Goal: Information Seeking & Learning: Learn about a topic

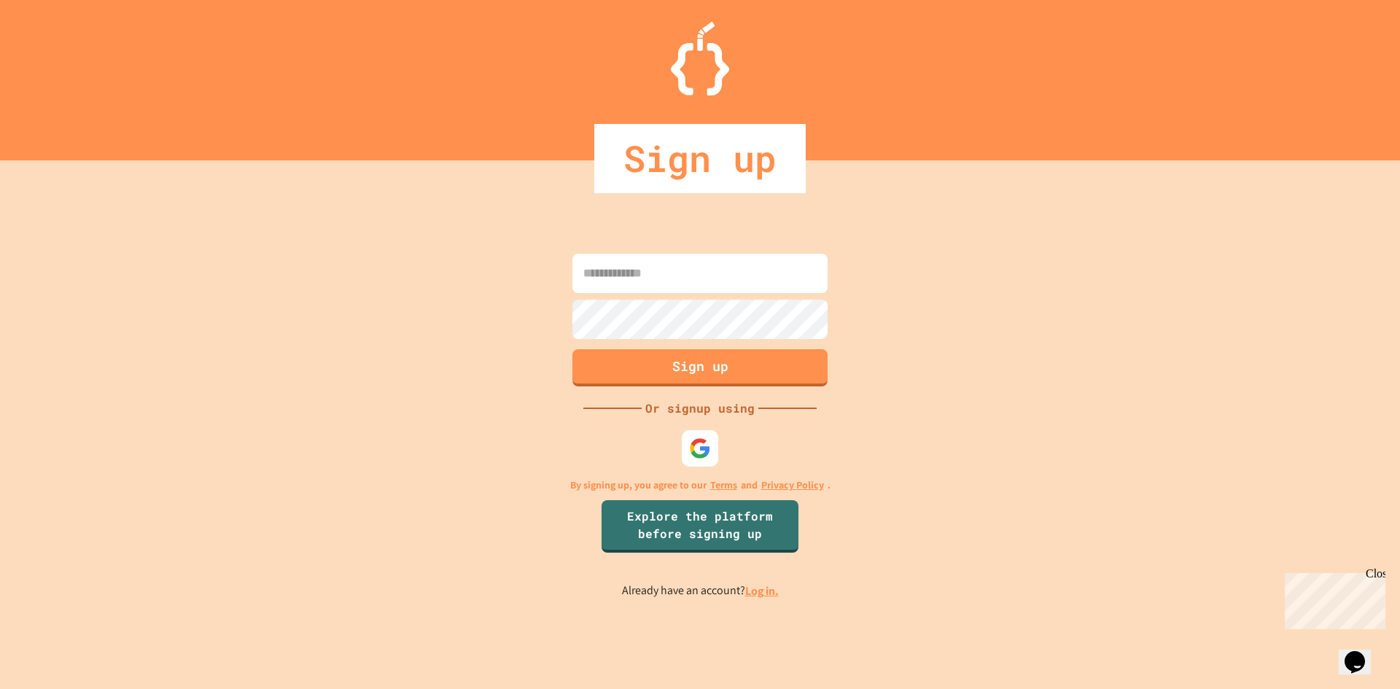
click at [617, 276] on input at bounding box center [699, 273] width 255 height 39
click at [714, 440] on div at bounding box center [700, 447] width 36 height 36
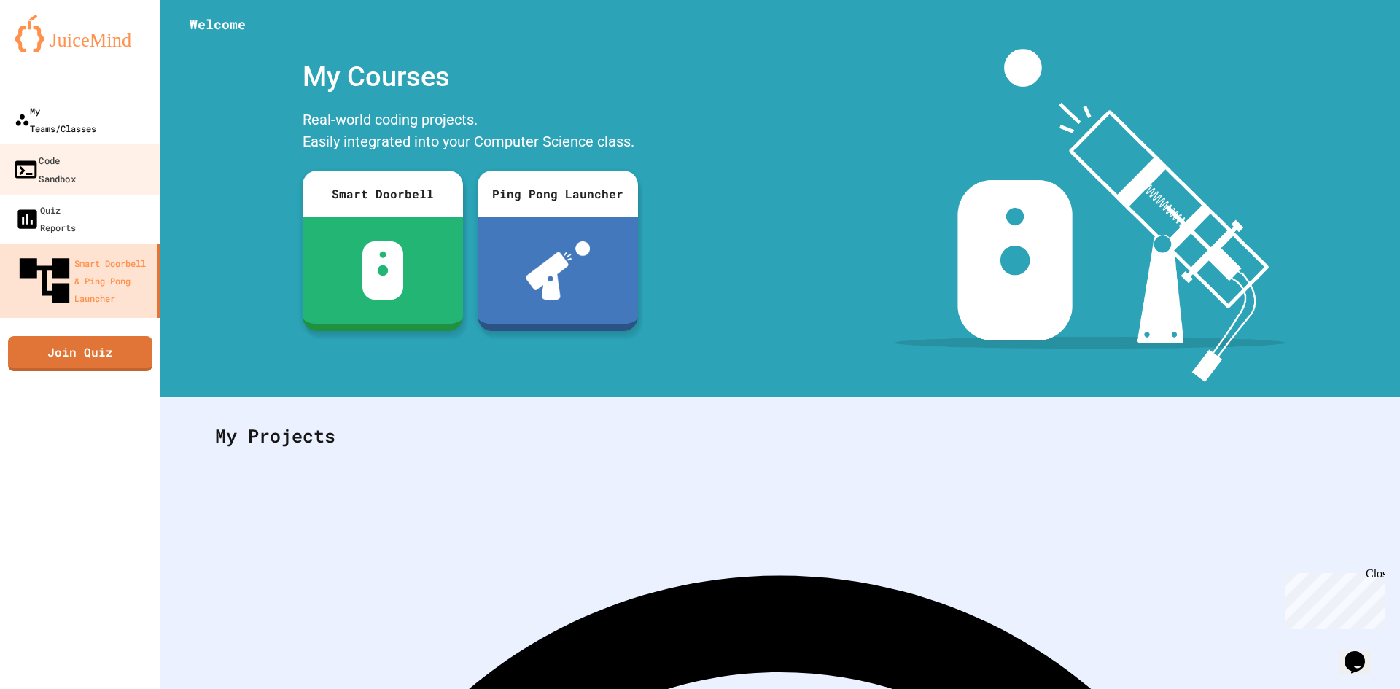
click at [82, 117] on div "My Teams/Classes" at bounding box center [56, 119] width 82 height 35
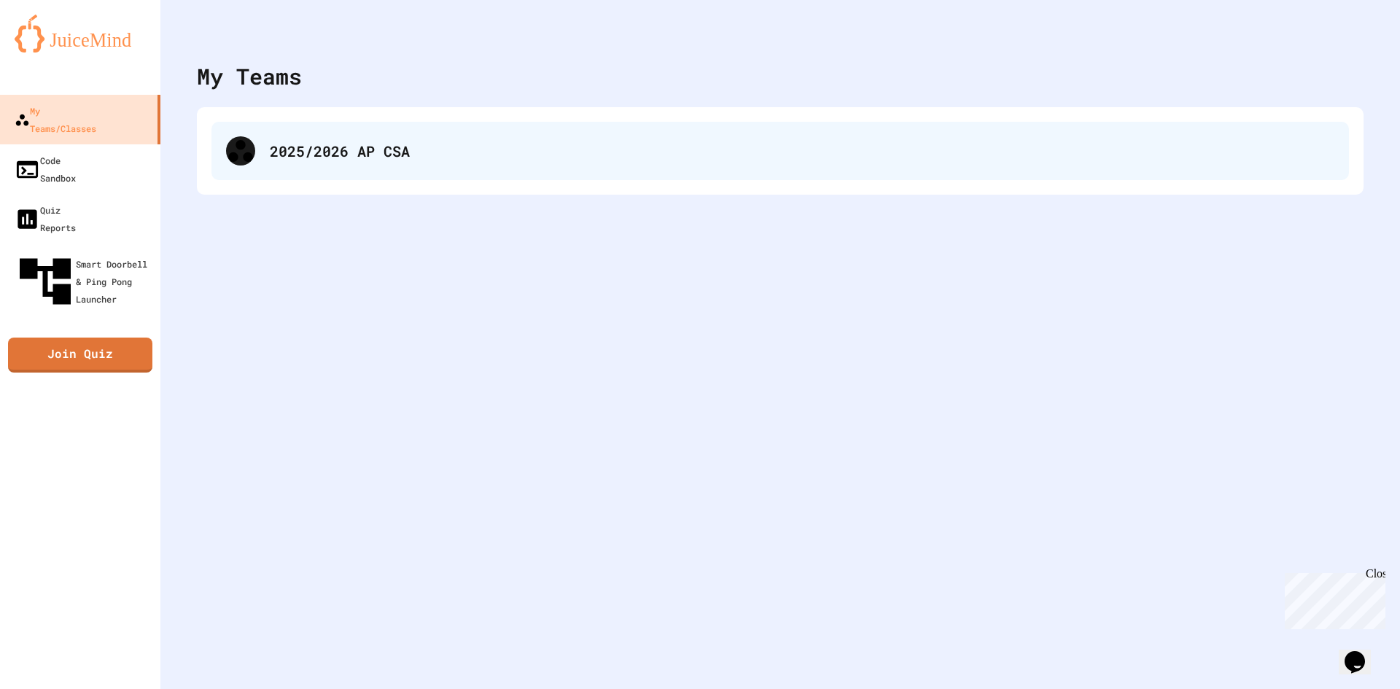
click at [378, 168] on div "2025/2026 AP CSA" at bounding box center [779, 151] width 1137 height 58
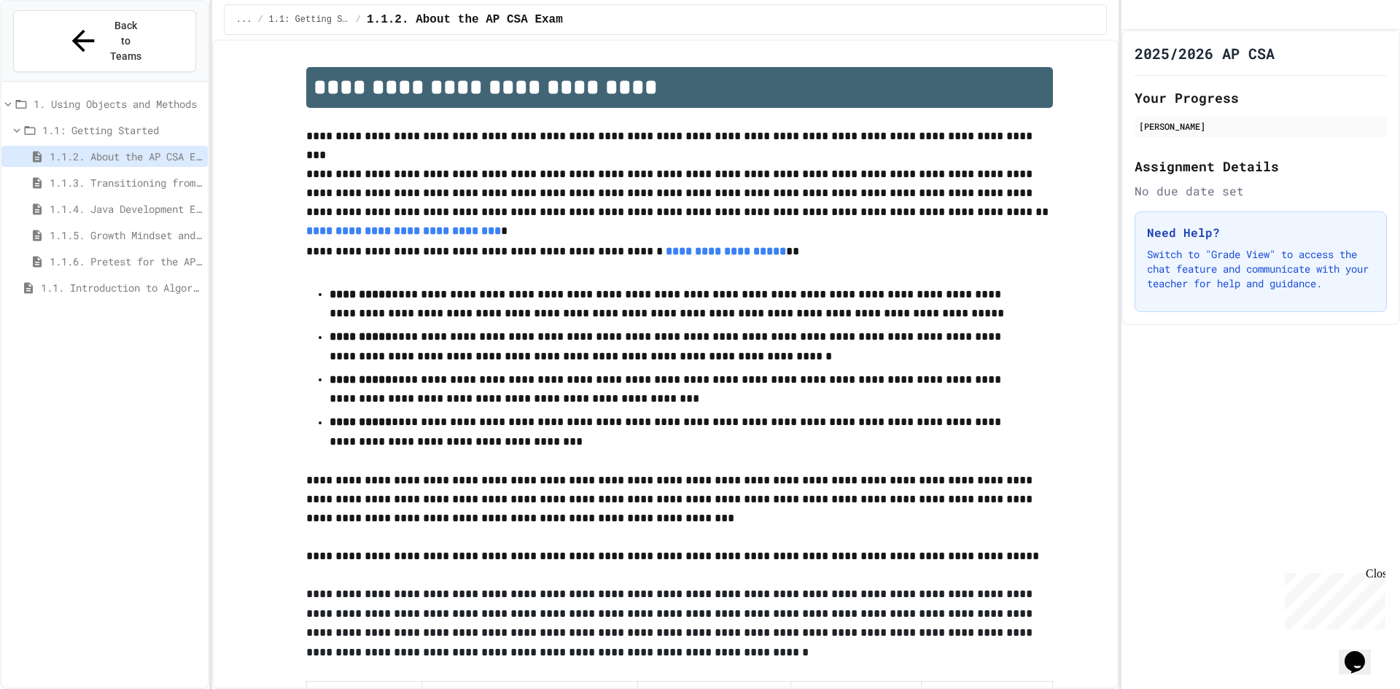
click at [102, 120] on div "1.1: Getting Started" at bounding box center [104, 133] width 206 height 26
click at [103, 120] on div "1.1: Getting Started" at bounding box center [104, 133] width 206 height 26
click at [108, 122] on span "1.1: Getting Started" at bounding box center [122, 129] width 160 height 15
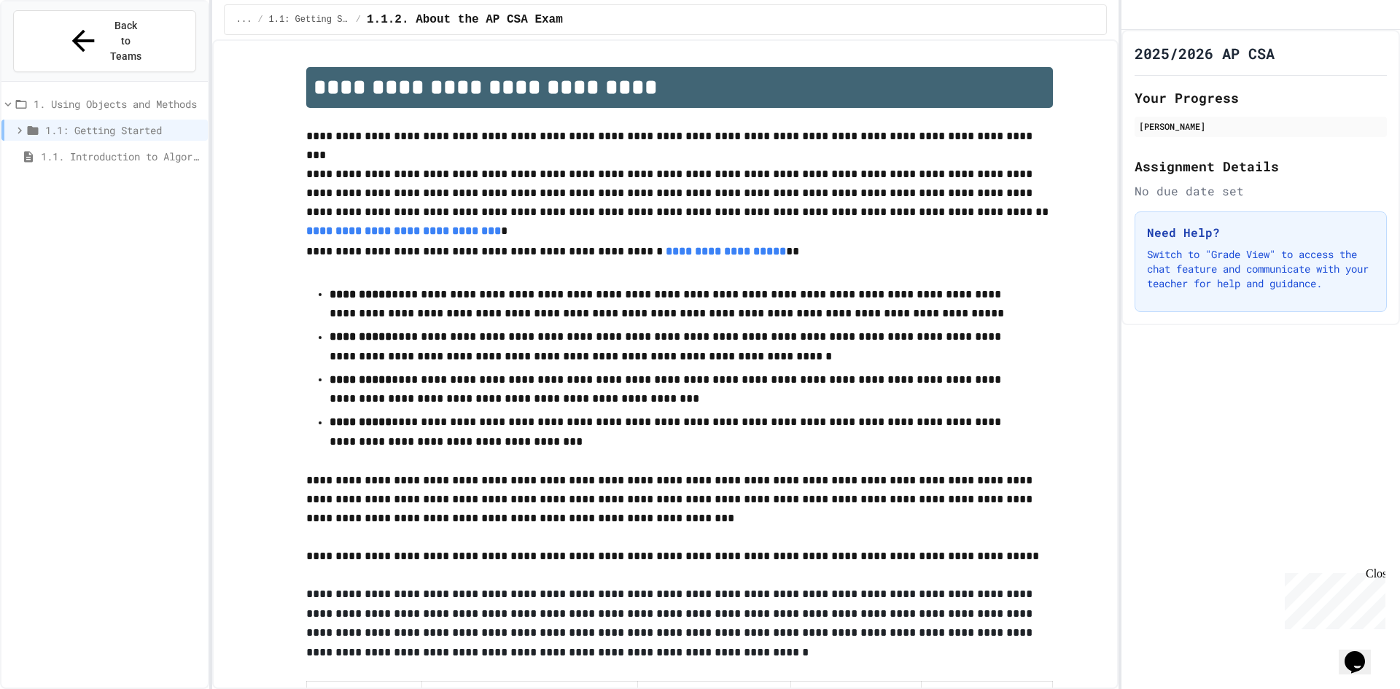
click at [139, 122] on span "1.1: Getting Started" at bounding box center [123, 129] width 157 height 15
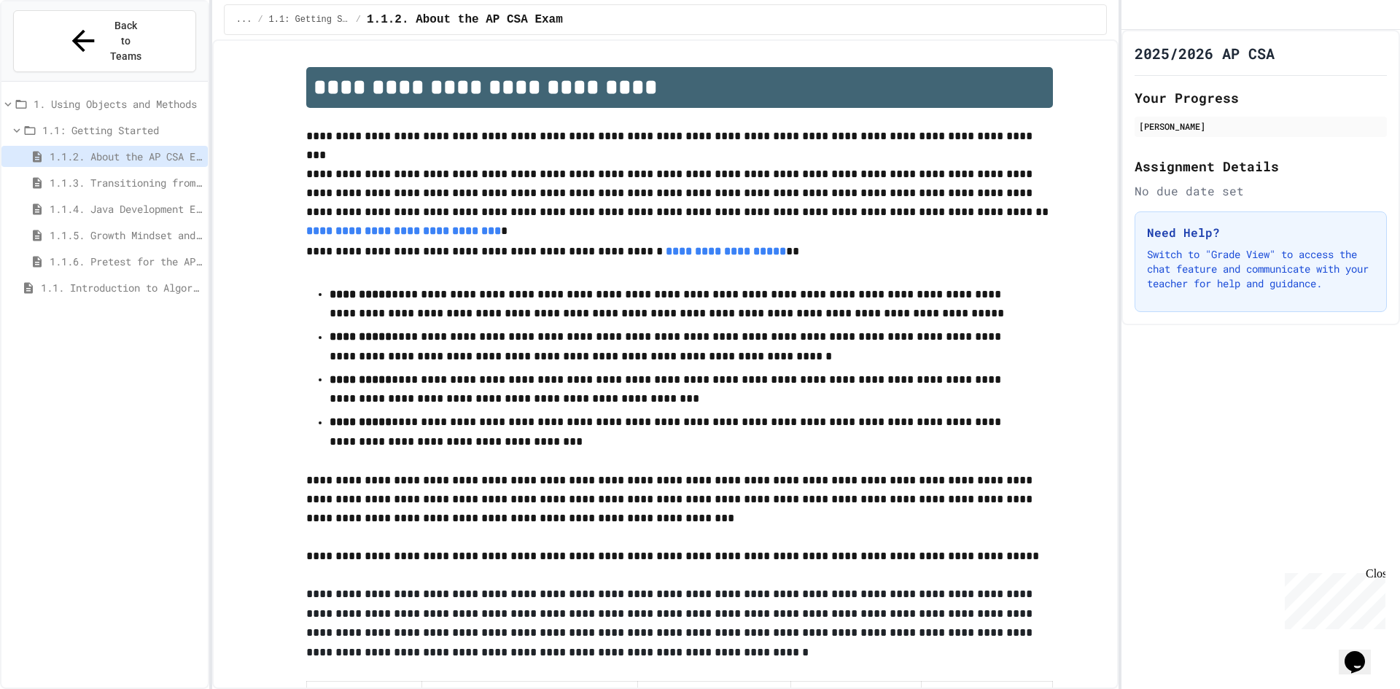
click at [99, 172] on div "1.1.3. Transitioning from AP CSP to AP CSA" at bounding box center [104, 182] width 206 height 21
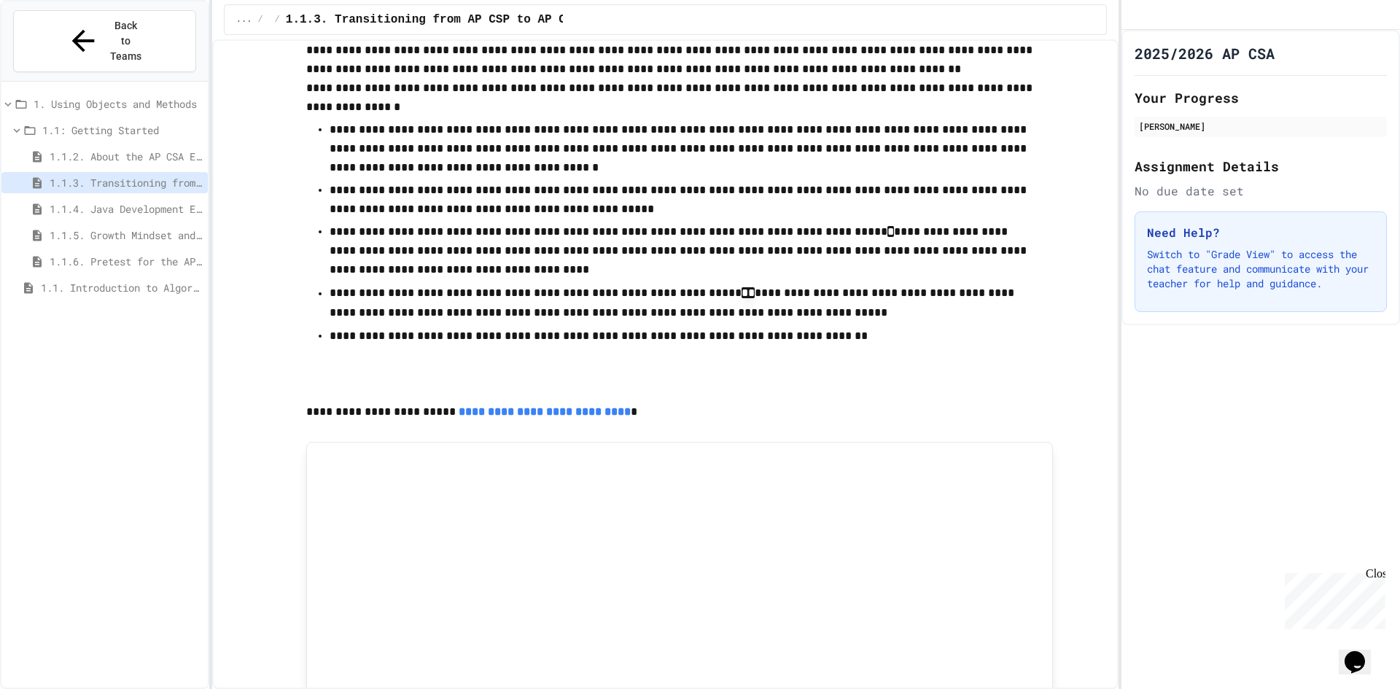
scroll to position [16, 0]
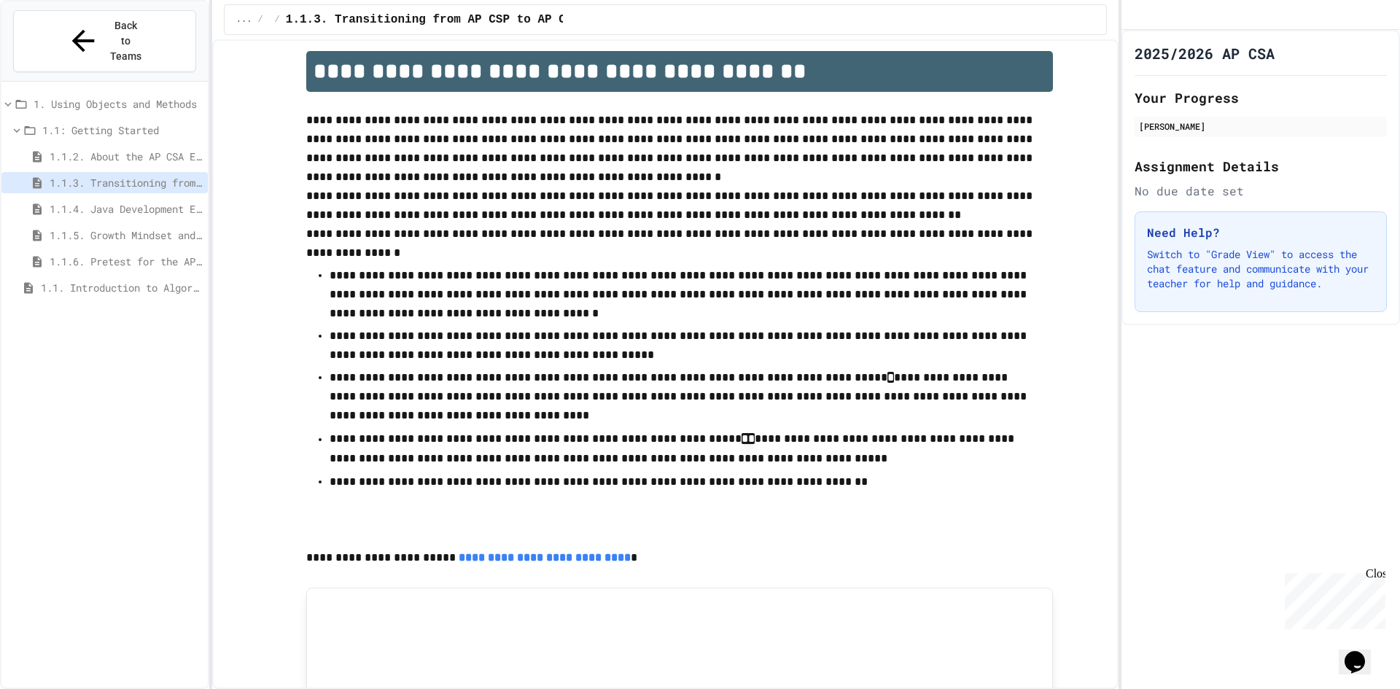
click at [584, 562] on link "**********" at bounding box center [545, 557] width 172 height 11
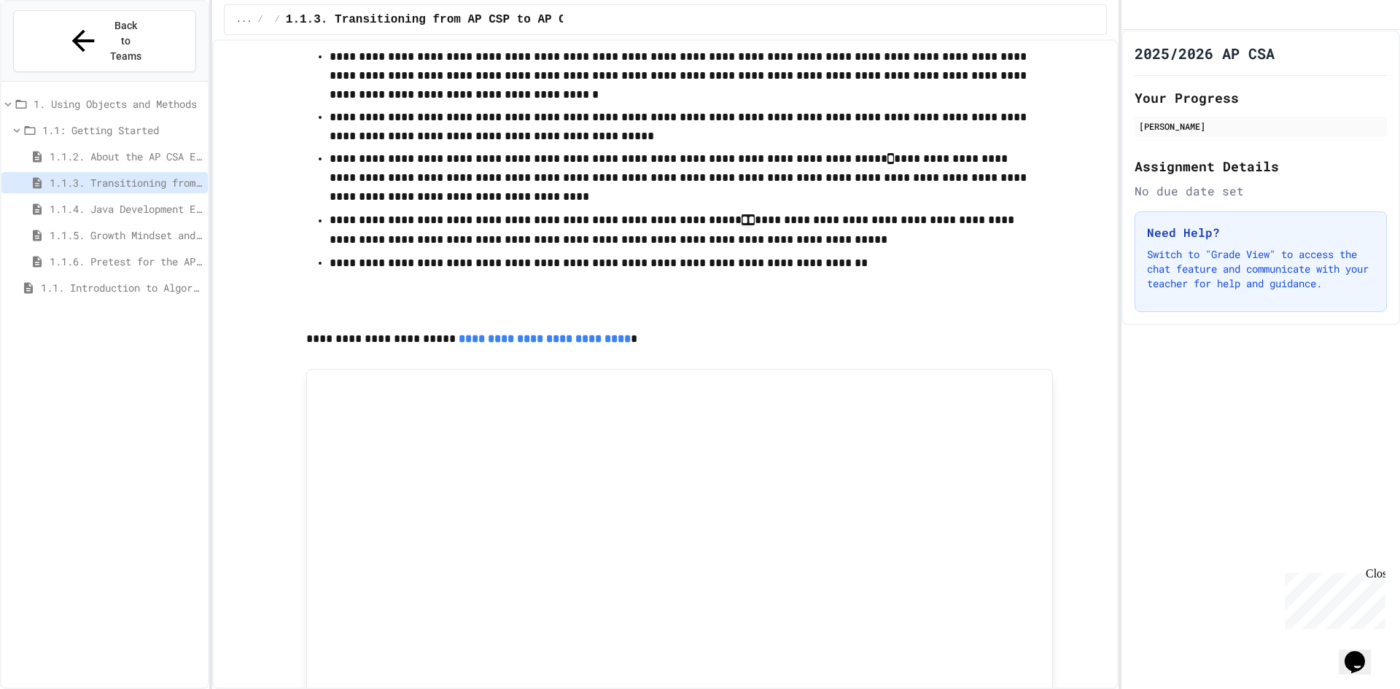
scroll to position [381, 0]
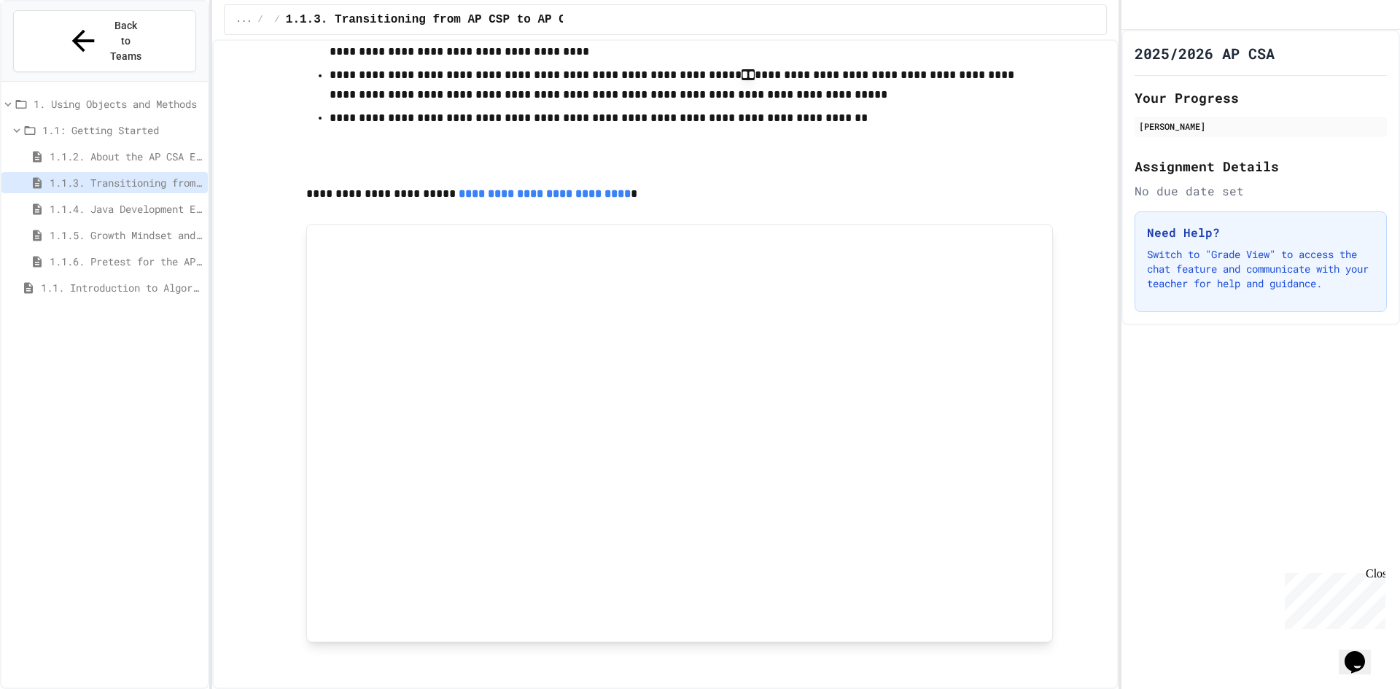
click at [87, 201] on span "1.1.4. Java Development Environments" at bounding box center [126, 208] width 152 height 15
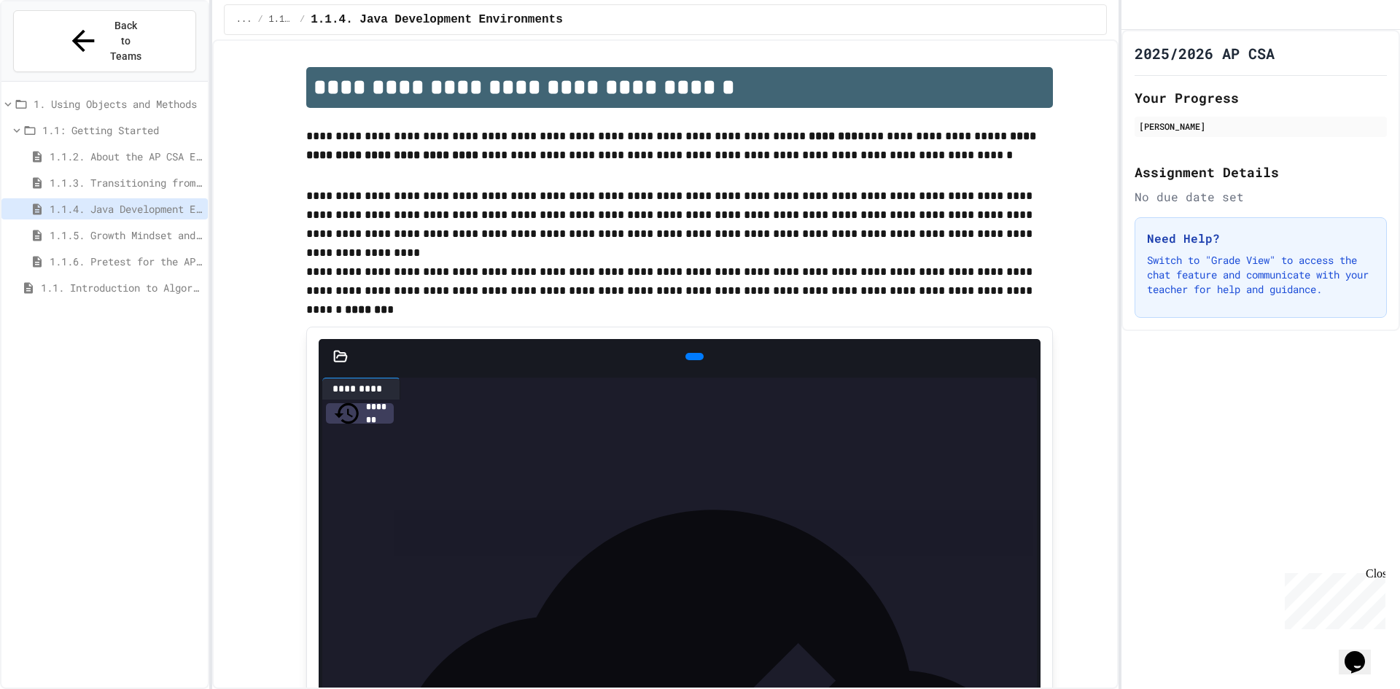
scroll to position [146, 0]
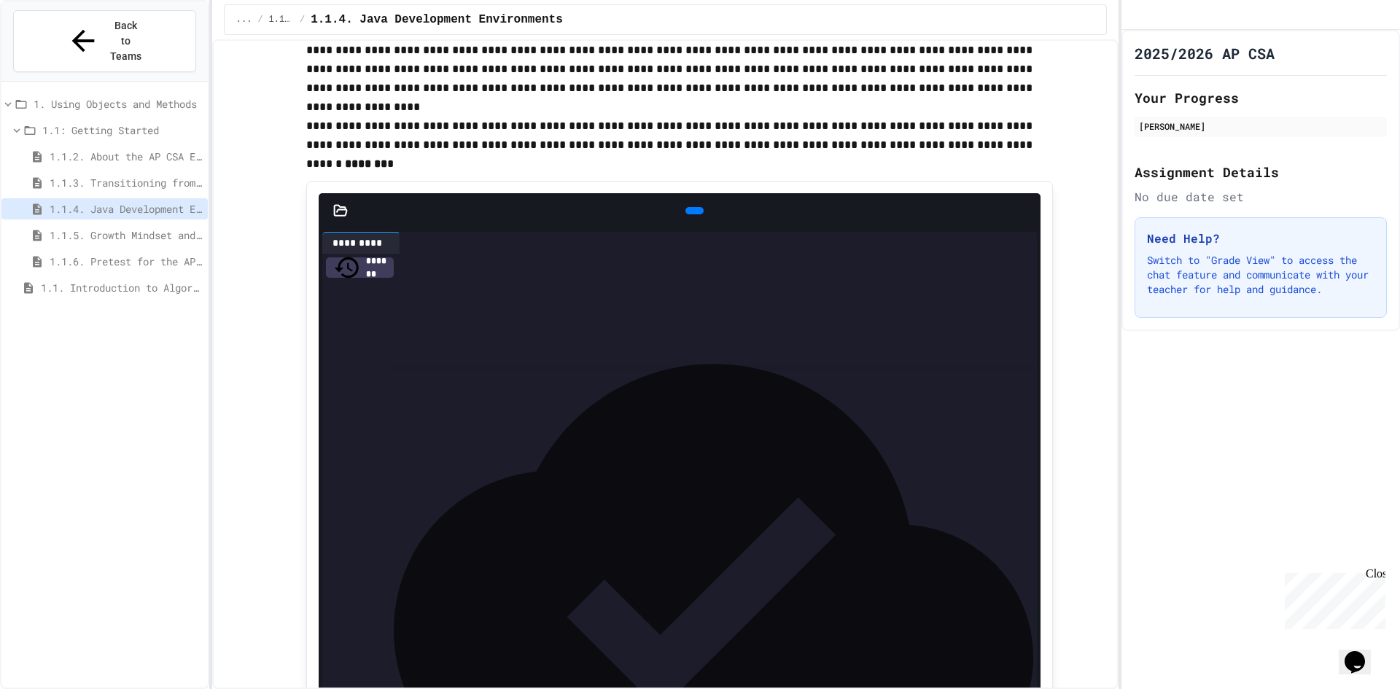
click at [143, 172] on div "1.1.3. Transitioning from AP CSP to AP CSA" at bounding box center [104, 185] width 206 height 26
click at [144, 175] on span "1.1.3. Transitioning from AP CSP to AP CSA" at bounding box center [126, 182] width 152 height 15
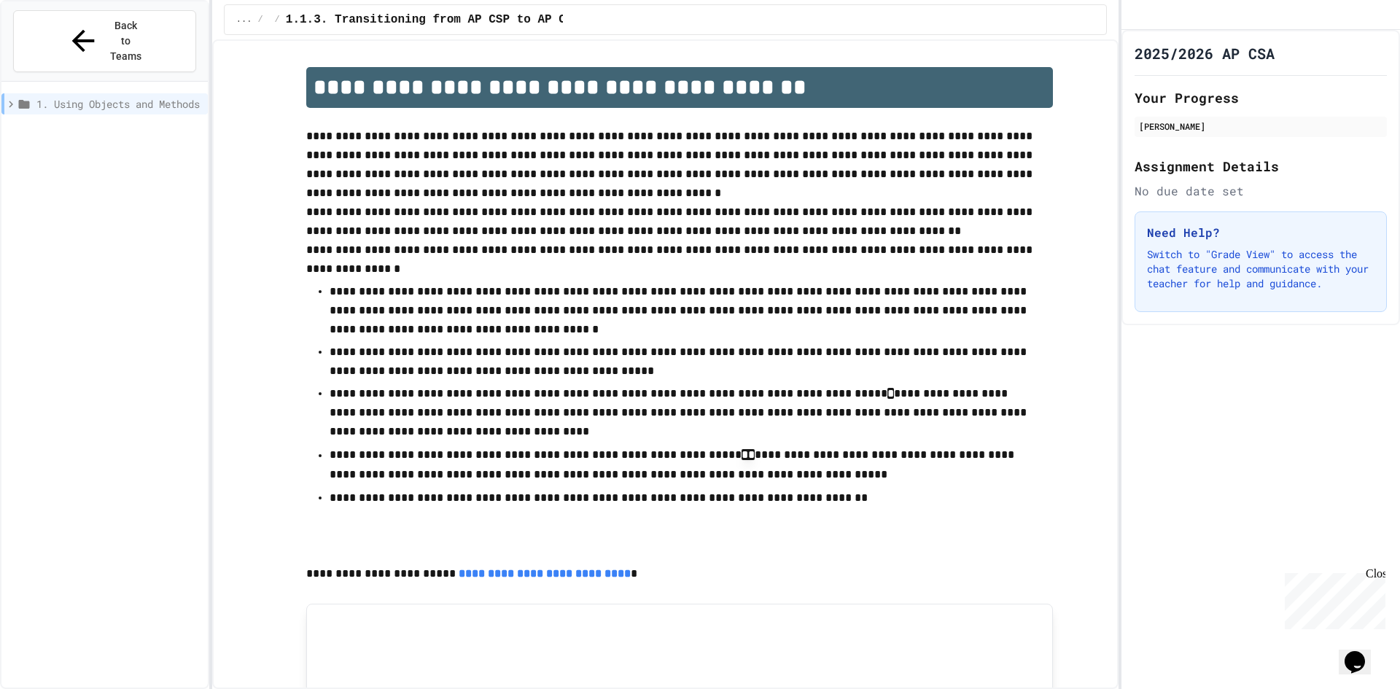
click at [992, 499] on p "**********" at bounding box center [680, 497] width 700 height 19
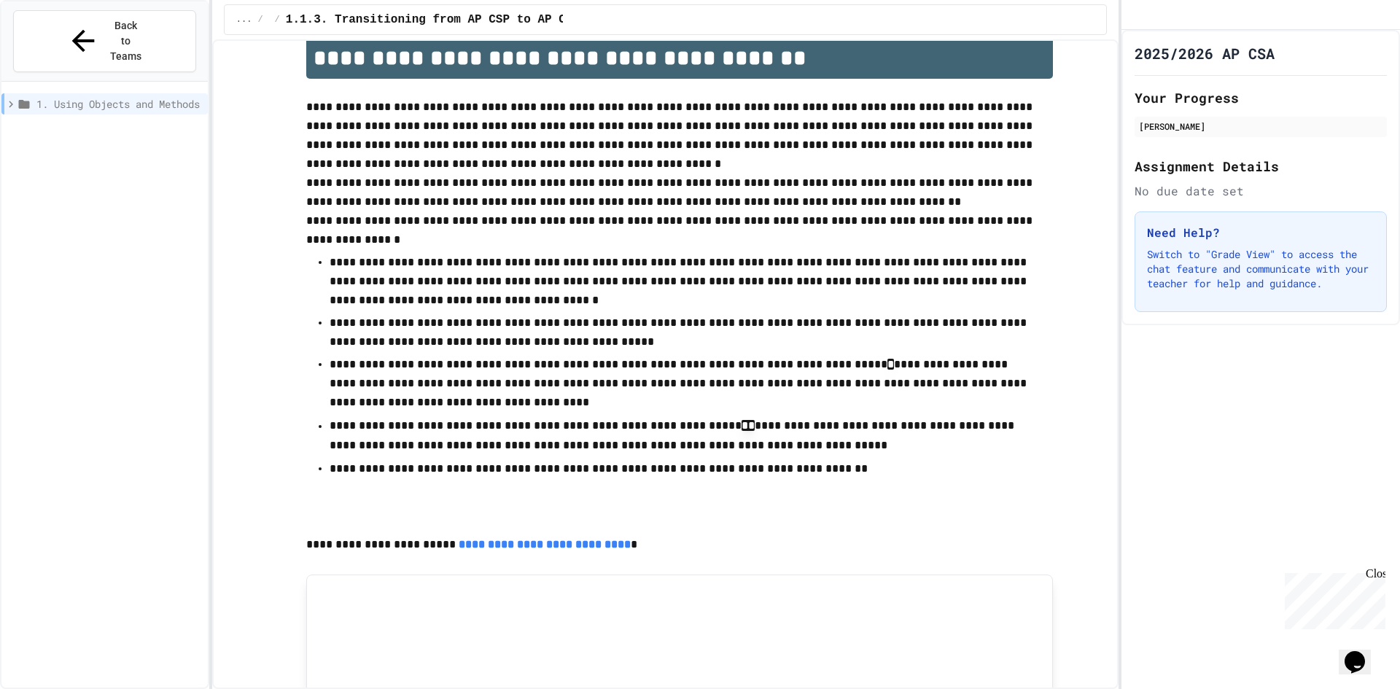
drag, startPoint x: 42, startPoint y: 241, endPoint x: 736, endPoint y: 203, distance: 695.1
click at [736, 203] on p "**********" at bounding box center [679, 193] width 747 height 38
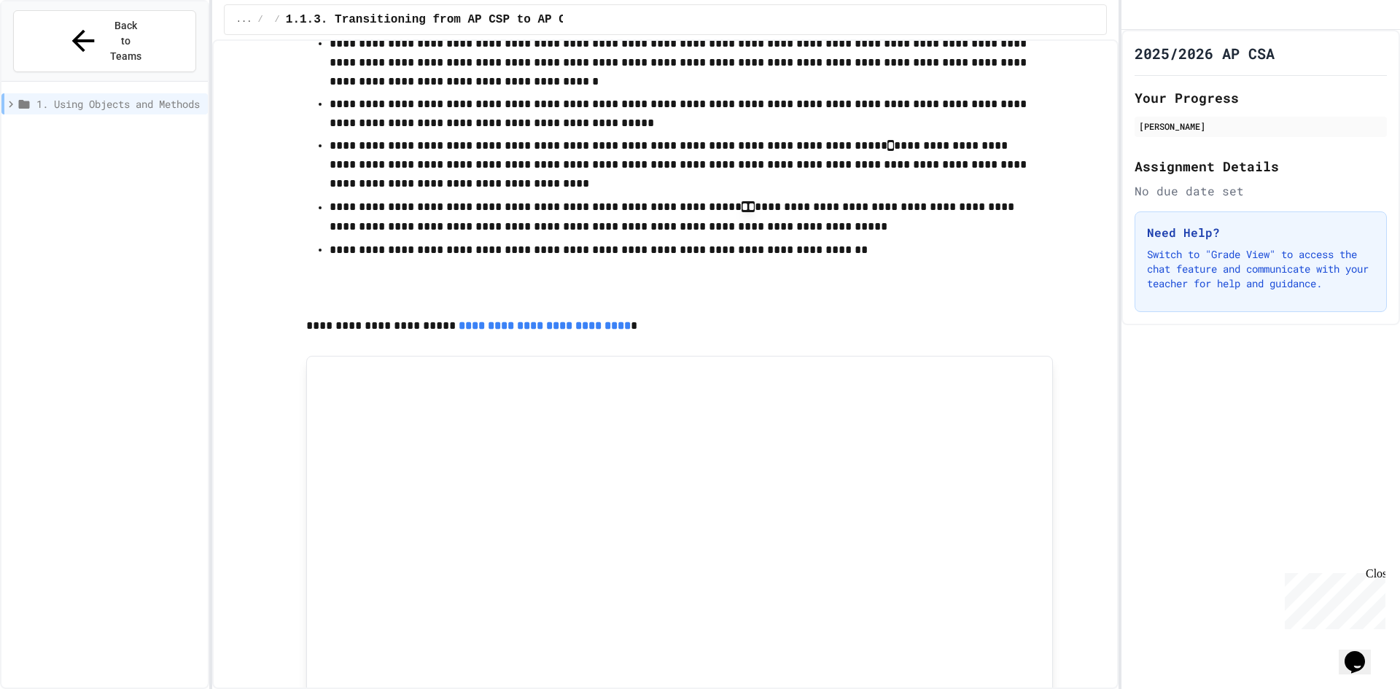
click at [80, 96] on span "1. Using Objects and Methods" at bounding box center [119, 103] width 166 height 15
click at [83, 149] on span "1.1. Introduction to Algorithms, Programming, and Compilers" at bounding box center [121, 156] width 161 height 15
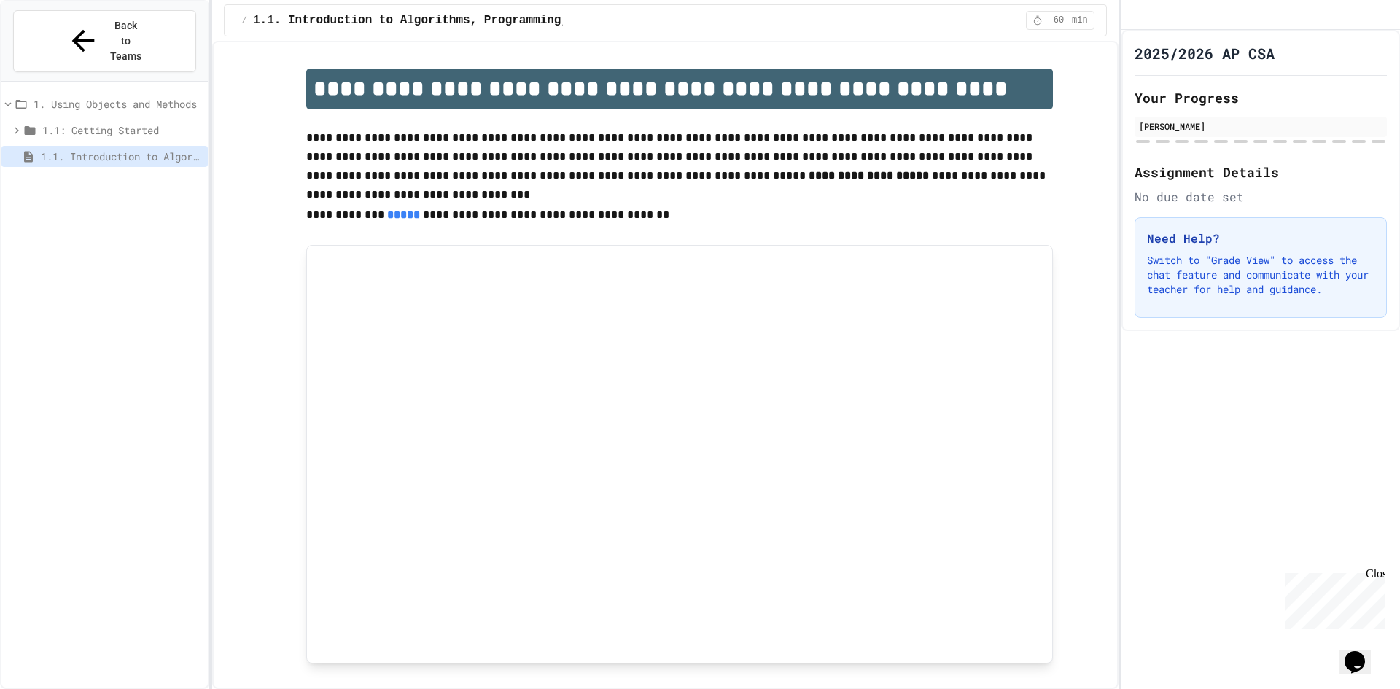
click at [125, 122] on span "1.1: Getting Started" at bounding box center [122, 129] width 160 height 15
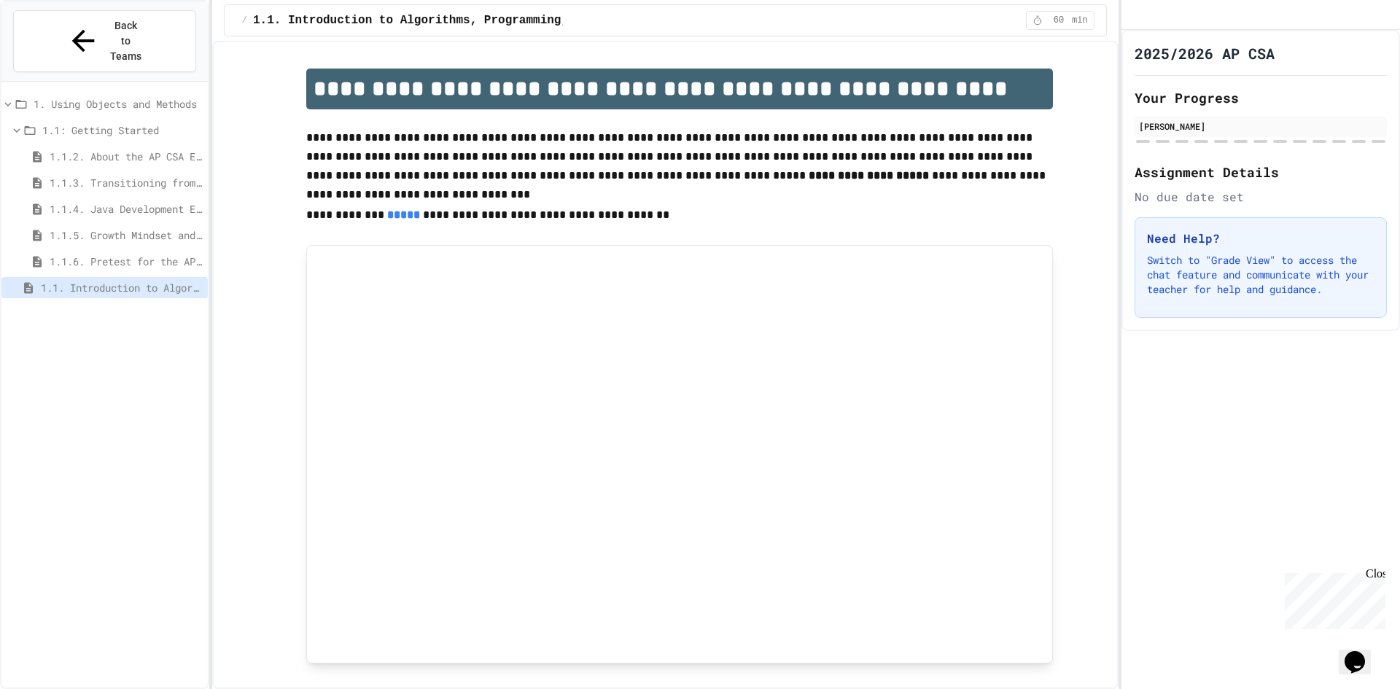
click at [126, 175] on span "1.1.3. Transitioning from AP CSP to AP CSA" at bounding box center [126, 182] width 152 height 15
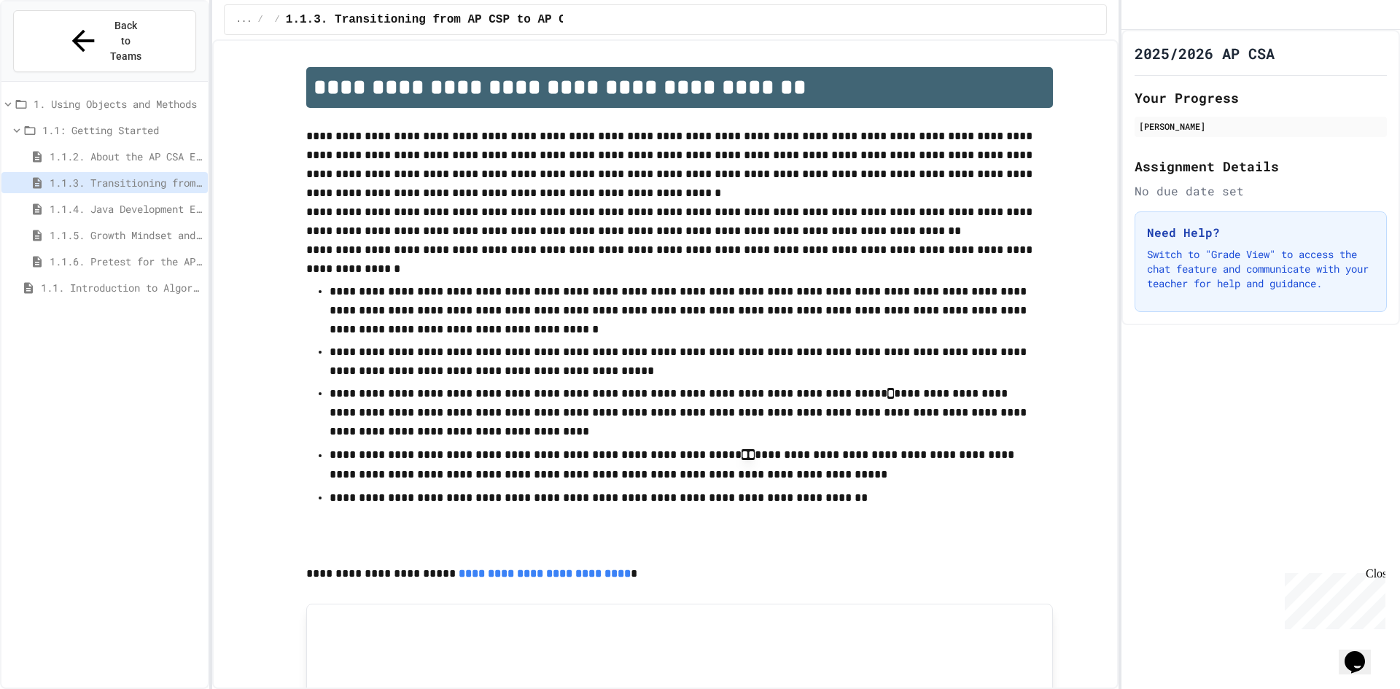
click at [156, 201] on span "1.1.4. Java Development Environments" at bounding box center [126, 208] width 152 height 15
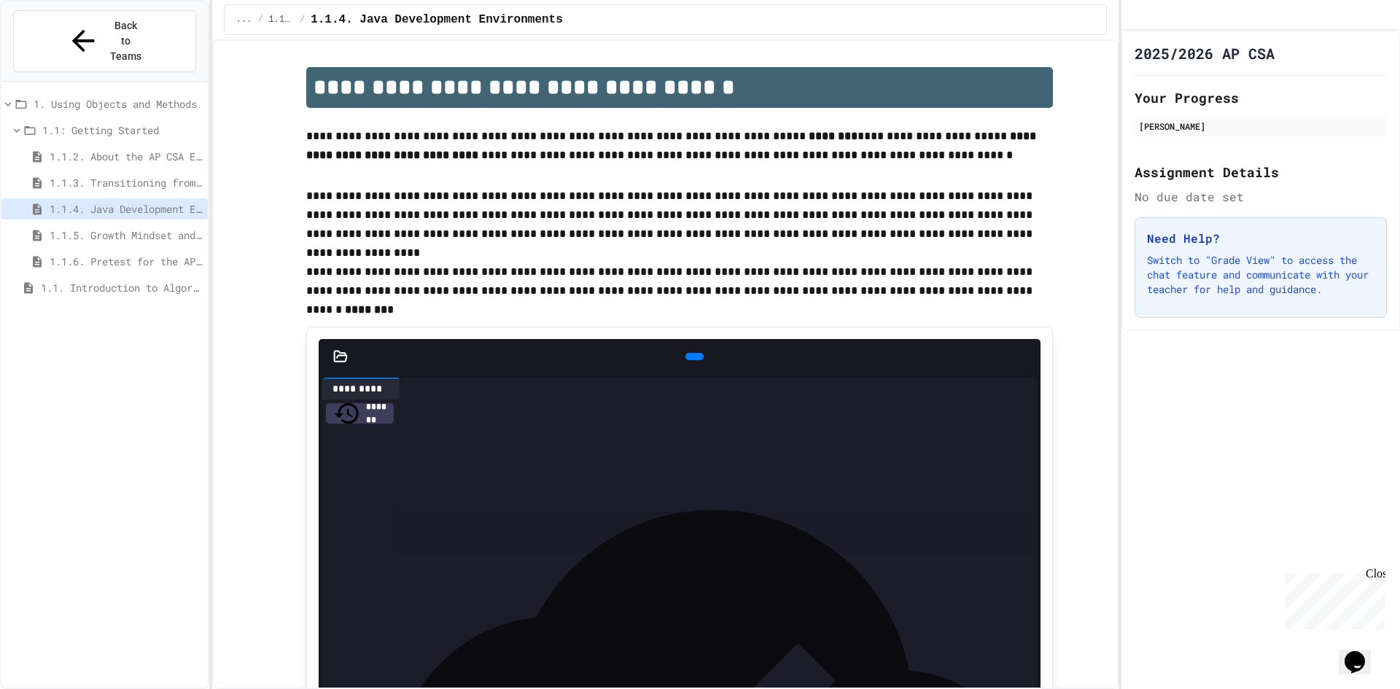
scroll to position [73, 0]
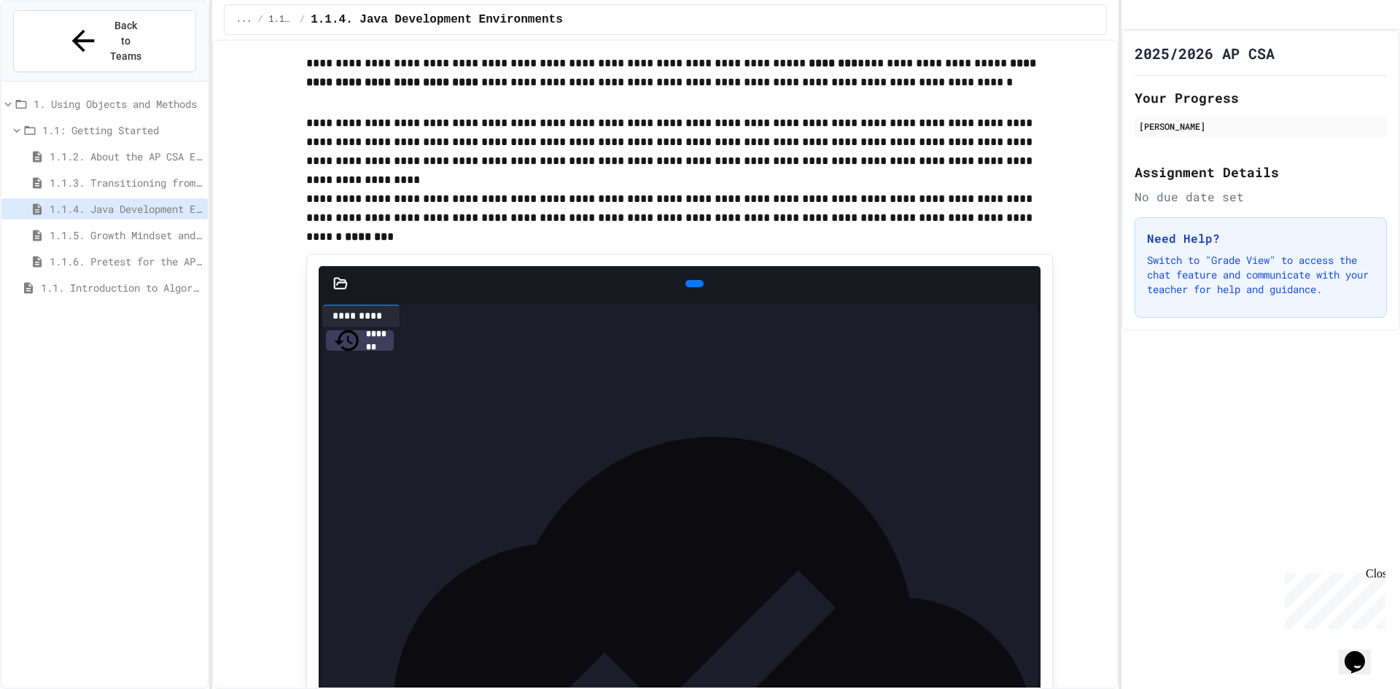
click at [165, 227] on span "1.1.5. Growth Mindset and Pair Programming" at bounding box center [126, 234] width 152 height 15
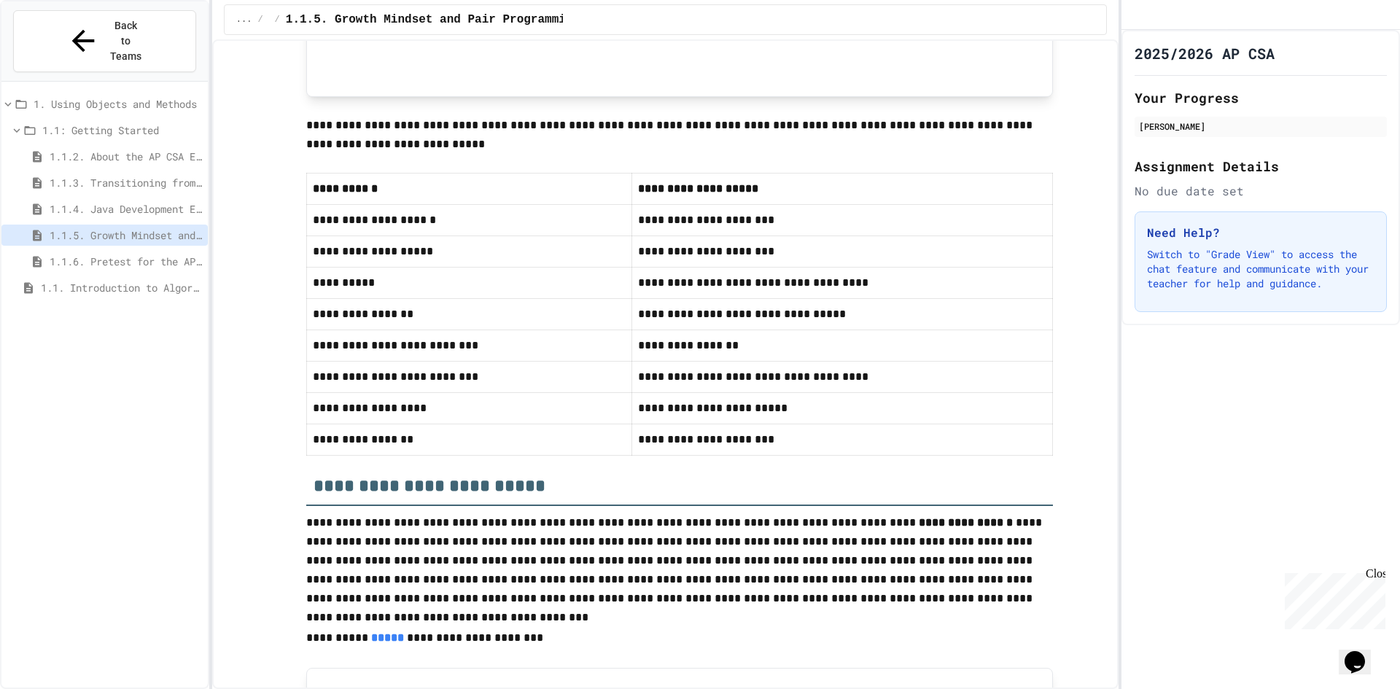
scroll to position [948, 0]
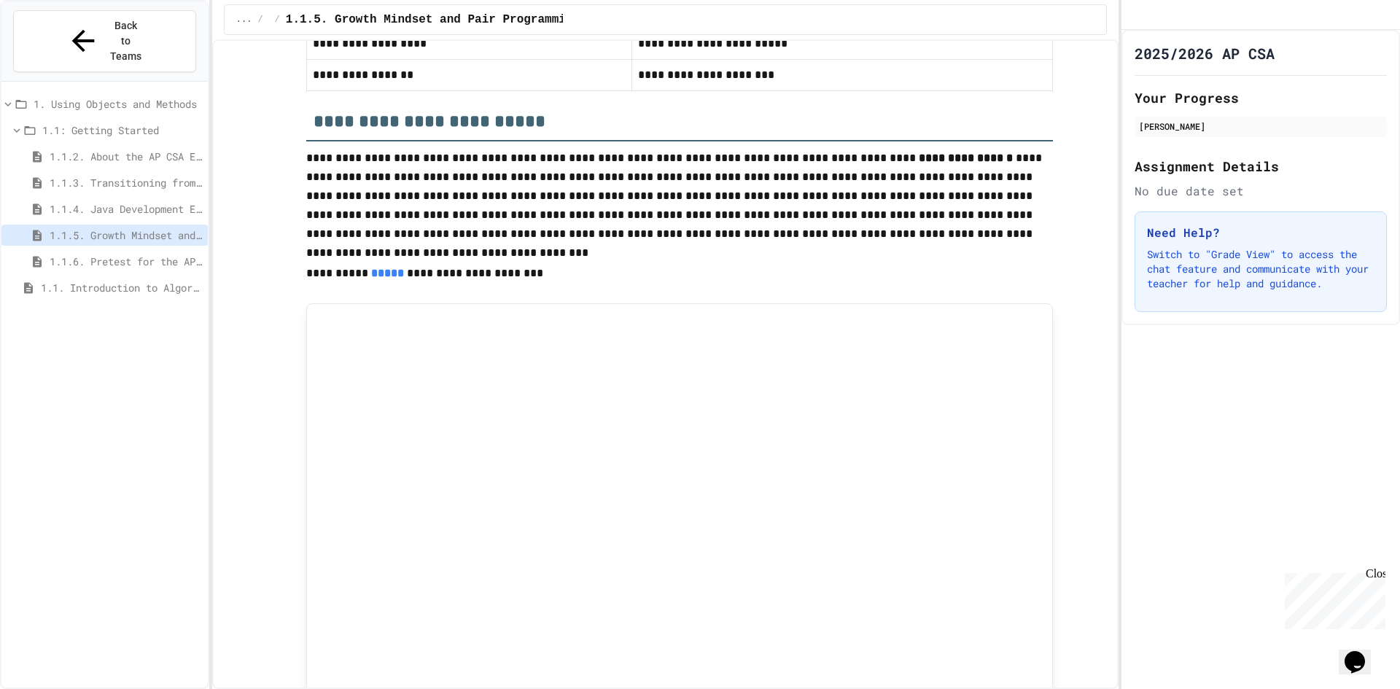
click at [116, 225] on div "1.1.5. Growth Mindset and Pair Programming" at bounding box center [104, 235] width 206 height 21
click at [120, 251] on div "1.1.6. Pretest for the AP CSA Exam" at bounding box center [104, 261] width 206 height 21
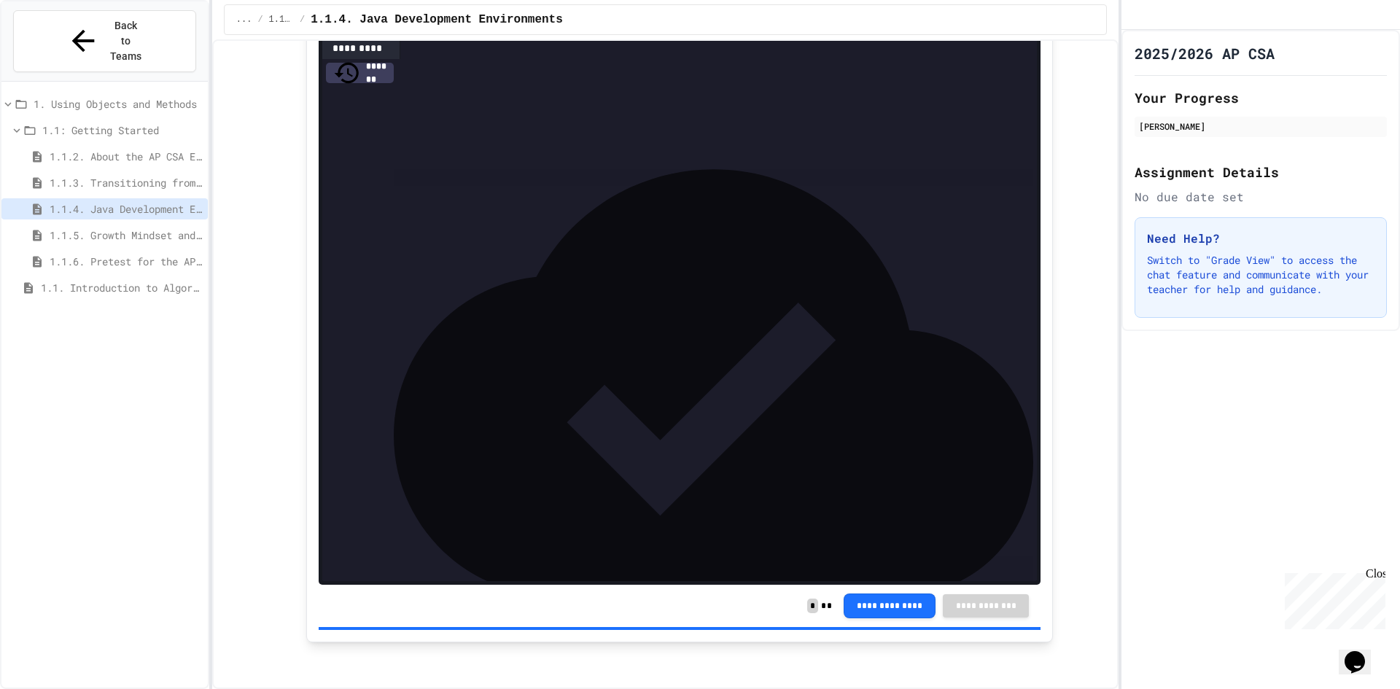
scroll to position [122, 0]
